Goal: Task Accomplishment & Management: Manage account settings

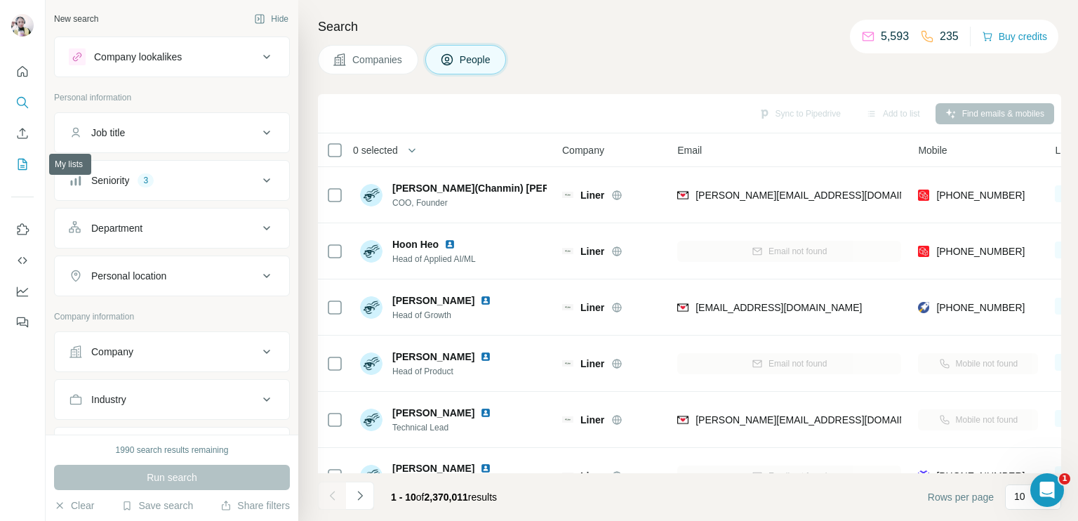
click at [21, 161] on icon "My lists" at bounding box center [22, 164] width 14 height 14
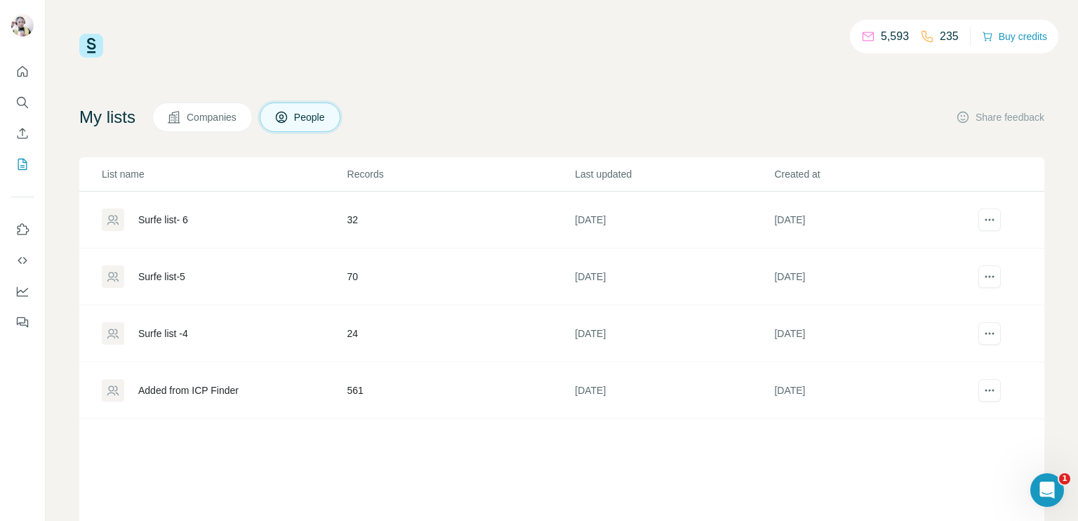
click at [218, 333] on div "Surfe list -4" at bounding box center [224, 333] width 244 height 22
click at [177, 331] on div "Surfe list -4" at bounding box center [163, 333] width 50 height 14
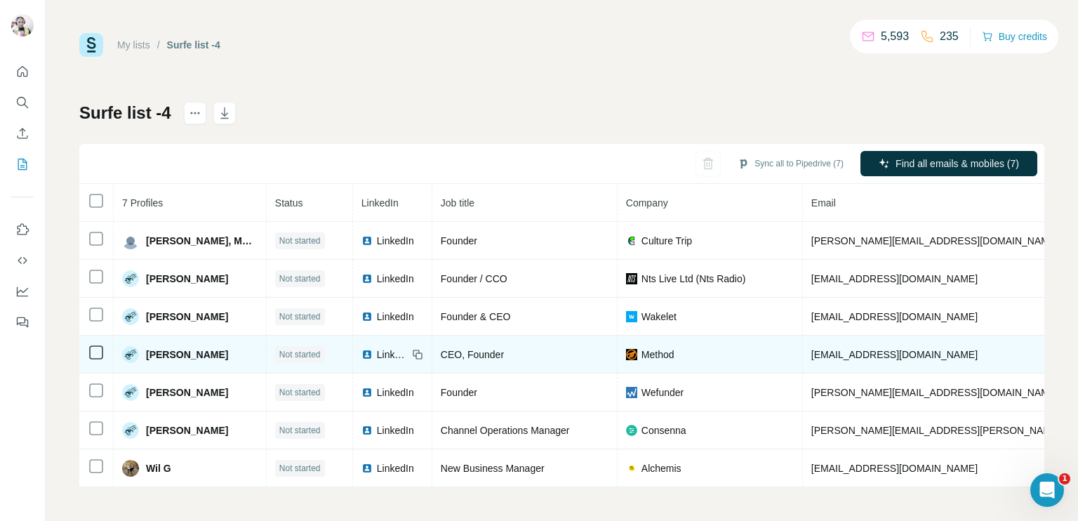
scroll to position [6, 0]
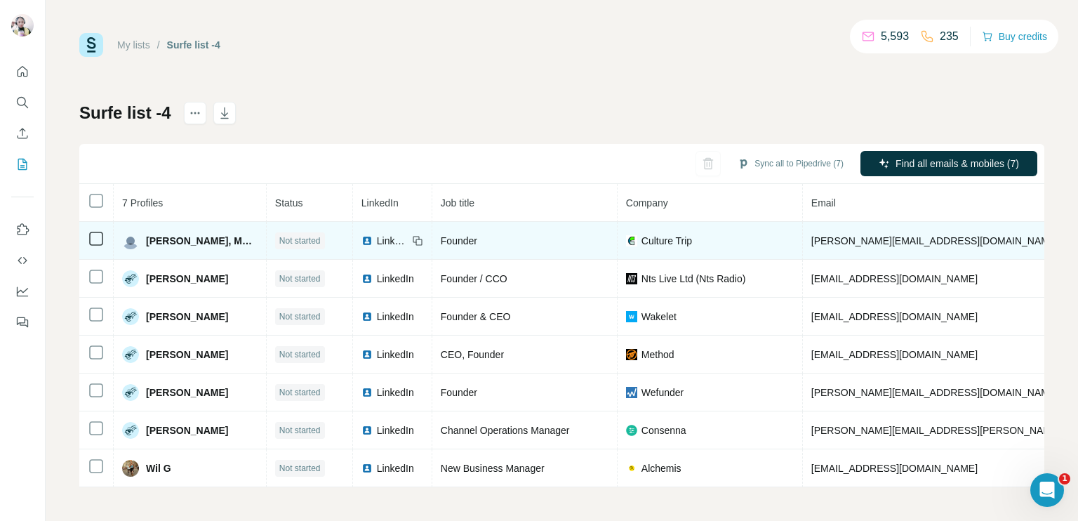
click at [377, 235] on span "LinkedIn" at bounding box center [392, 241] width 31 height 14
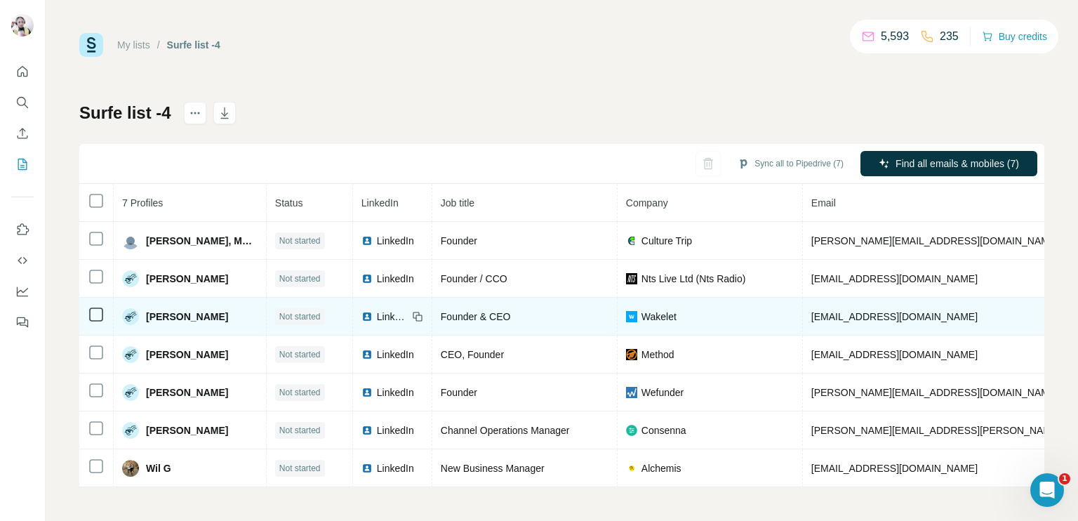
click at [377, 310] on span "LinkedIn" at bounding box center [392, 317] width 31 height 14
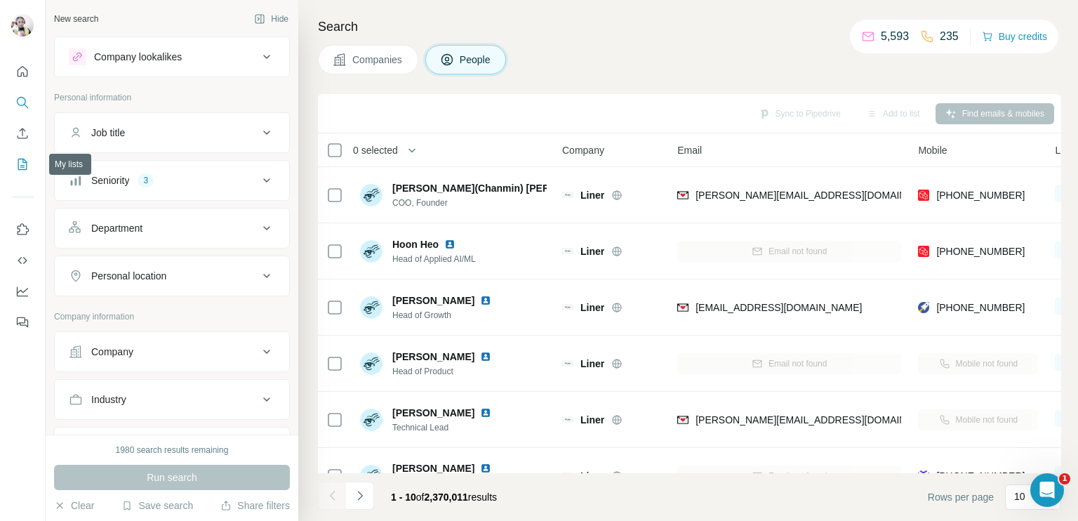
click at [20, 168] on icon "My lists" at bounding box center [22, 164] width 14 height 14
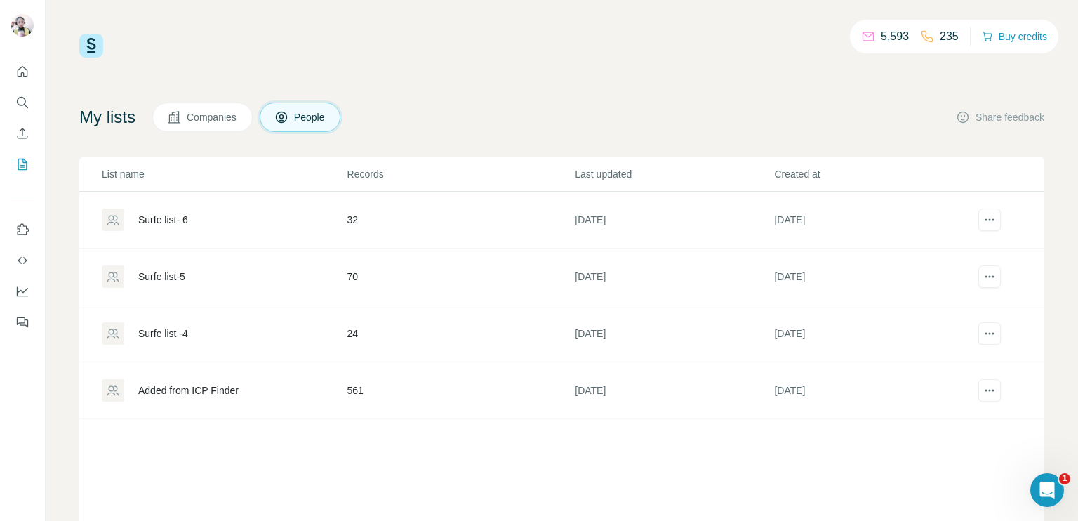
click at [208, 336] on div "Surfe list -4" at bounding box center [224, 333] width 244 height 22
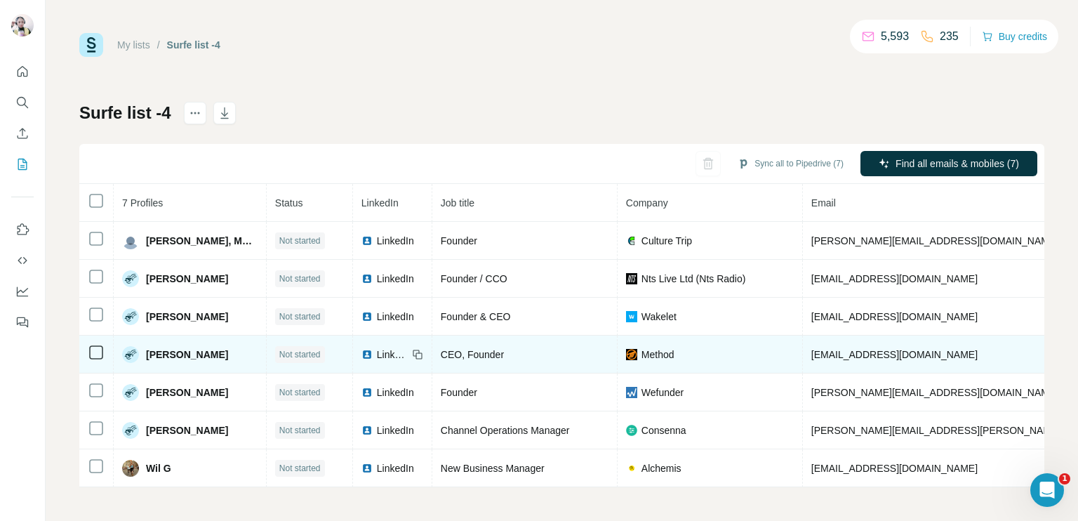
scroll to position [6, 0]
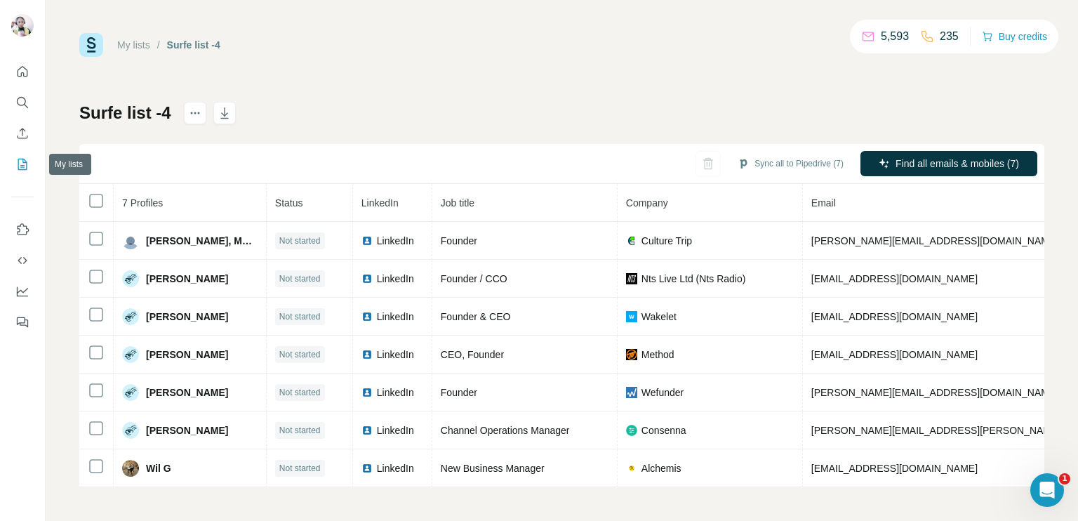
click at [28, 165] on icon "My lists" at bounding box center [22, 164] width 14 height 14
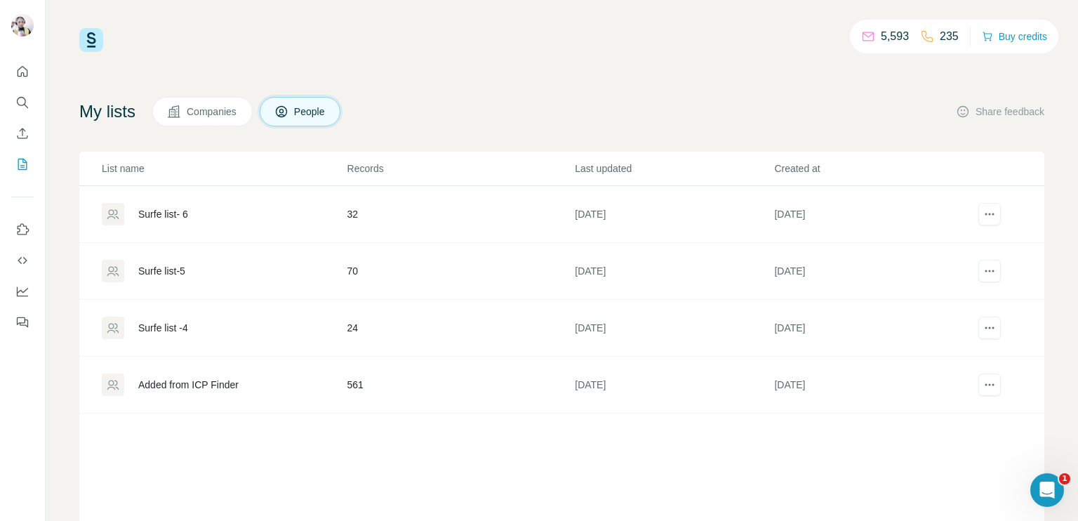
click at [263, 272] on div "Surfe list-5" at bounding box center [224, 271] width 244 height 22
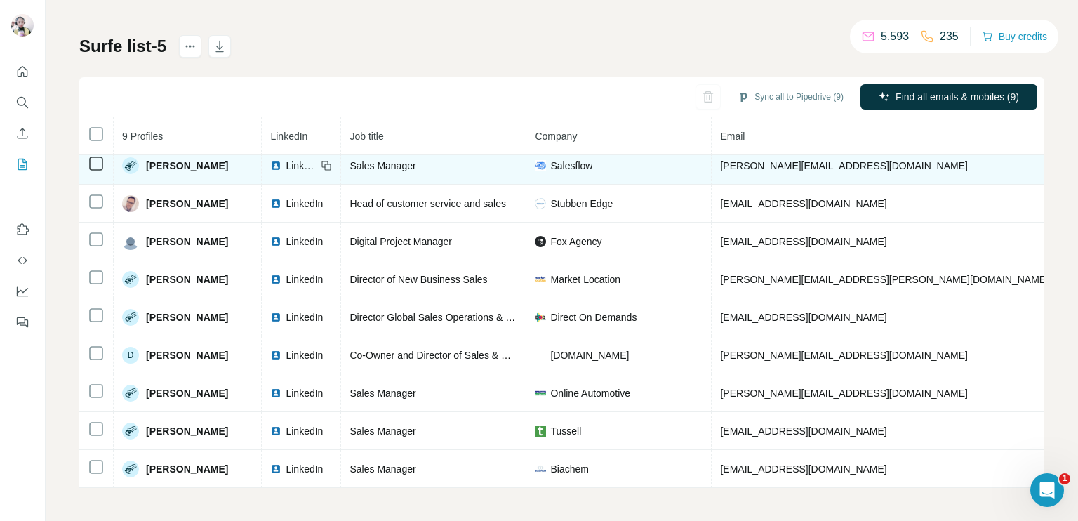
scroll to position [0, 62]
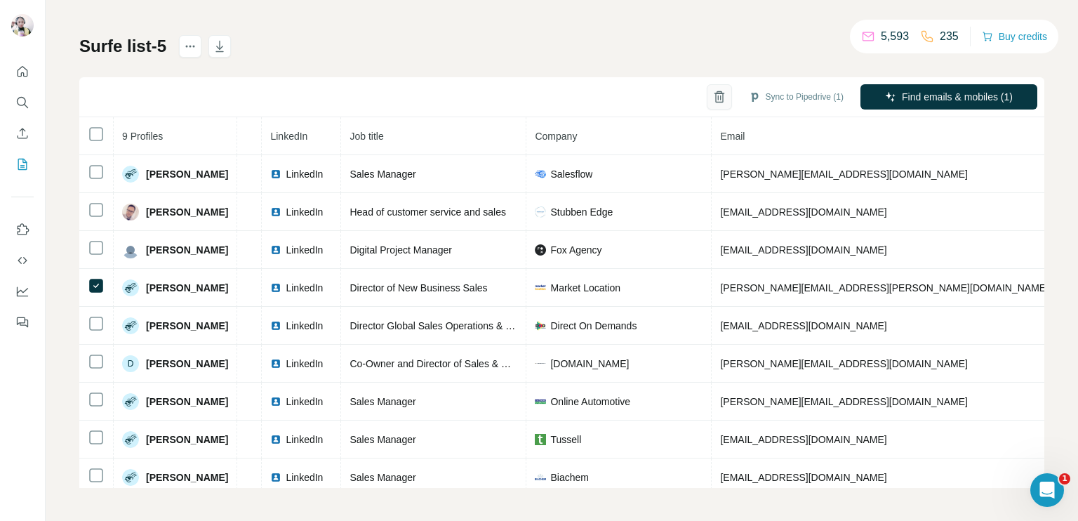
click at [713, 99] on icon "button" at bounding box center [720, 97] width 14 height 14
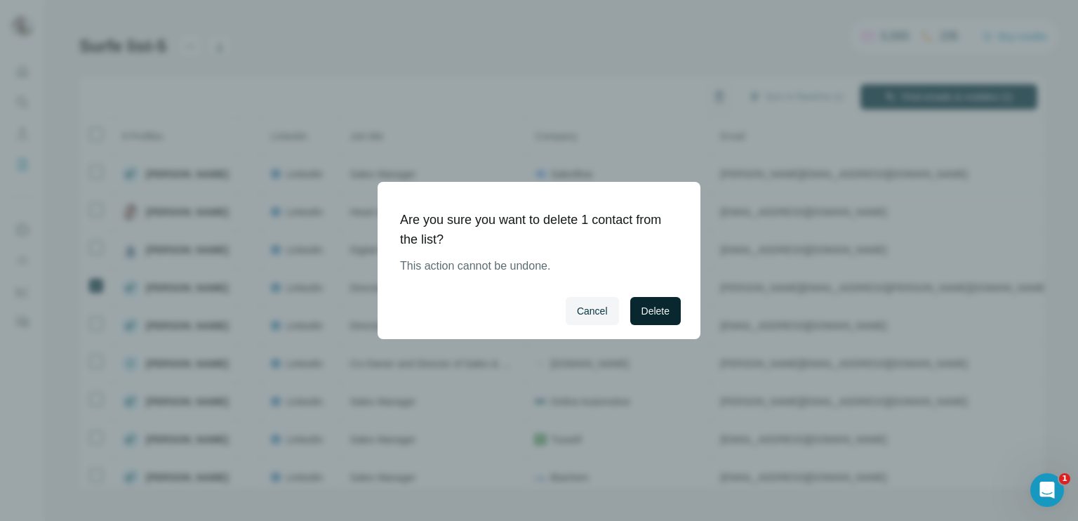
click at [656, 316] on span "Delete" at bounding box center [656, 311] width 28 height 14
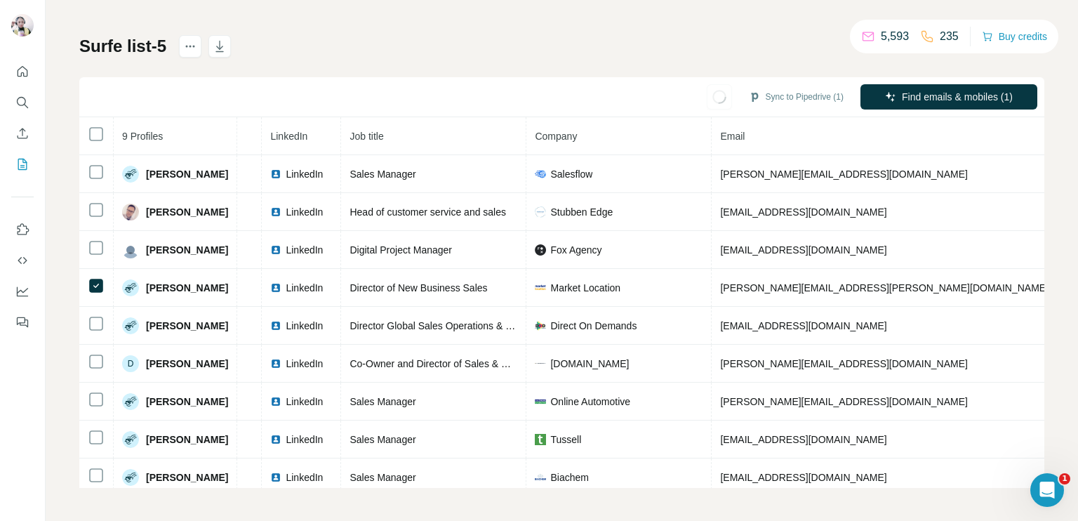
scroll to position [43, 0]
